Goal: Information Seeking & Learning: Learn about a topic

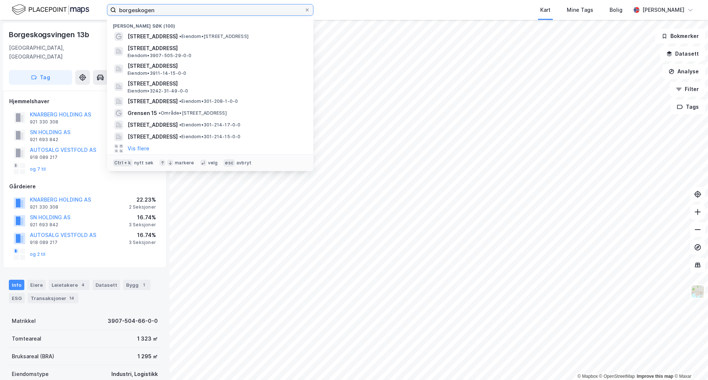
drag, startPoint x: 167, startPoint y: 11, endPoint x: 88, endPoint y: 8, distance: 79.7
click at [88, 8] on div "borgeskogen Nylige søk (100) [STREET_ADDRESS] • Eiendom • [STREET_ADDRESS], SAN…" at bounding box center [354, 10] width 708 height 20
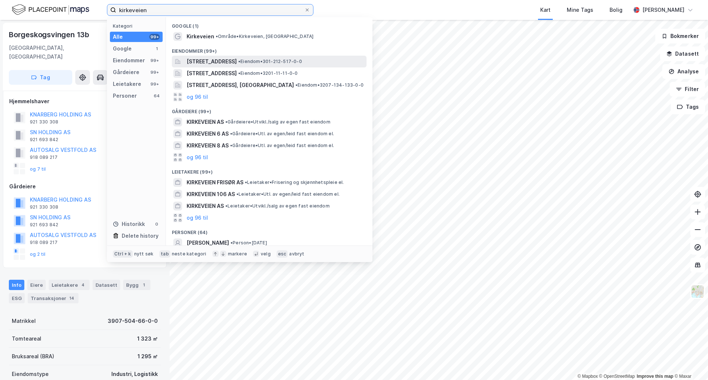
type input "kirkeveien"
click at [265, 66] on div "[STREET_ADDRESS] • Eiendom • 301-212-517-0-0" at bounding box center [269, 62] width 195 height 12
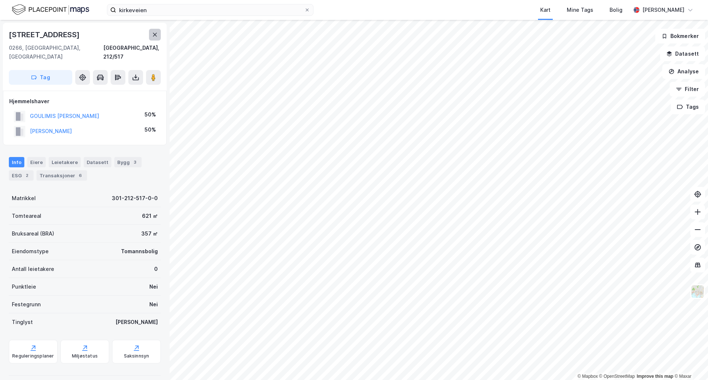
click at [149, 33] on div "© Mapbox © OpenStreetMap Improve this map © [GEOGRAPHIC_DATA][STREET_ADDRESS] T…" at bounding box center [354, 200] width 708 height 360
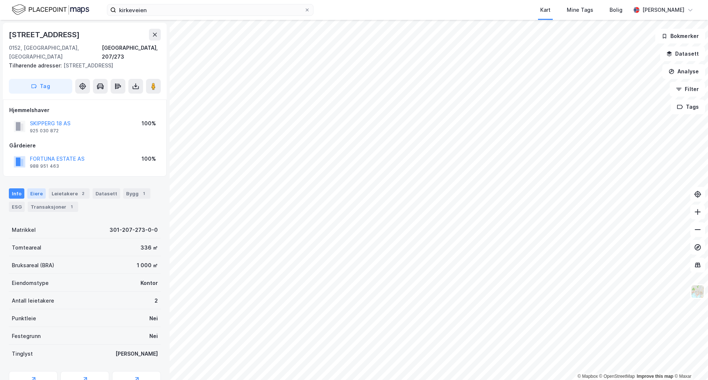
click at [35, 188] on div "Eiere" at bounding box center [36, 193] width 18 height 10
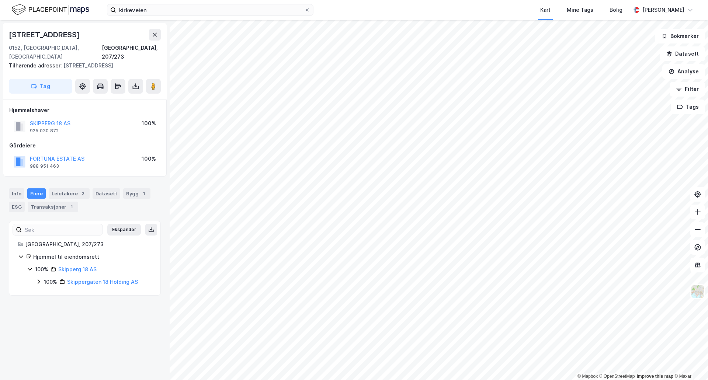
click at [38, 279] on icon at bounding box center [39, 282] width 6 height 6
click at [46, 291] on icon at bounding box center [48, 294] width 6 height 6
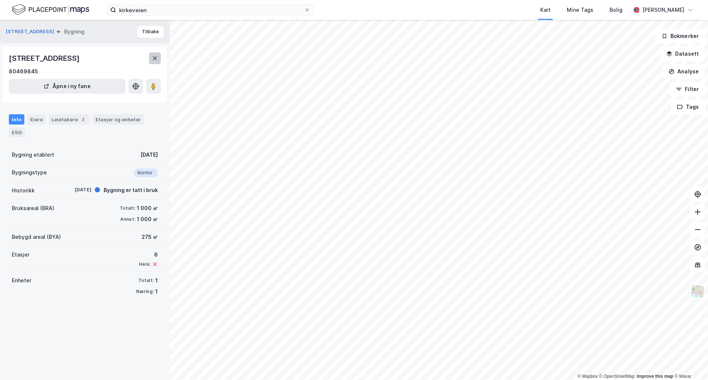
click at [156, 60] on icon at bounding box center [155, 58] width 6 height 6
